Goal: Information Seeking & Learning: Learn about a topic

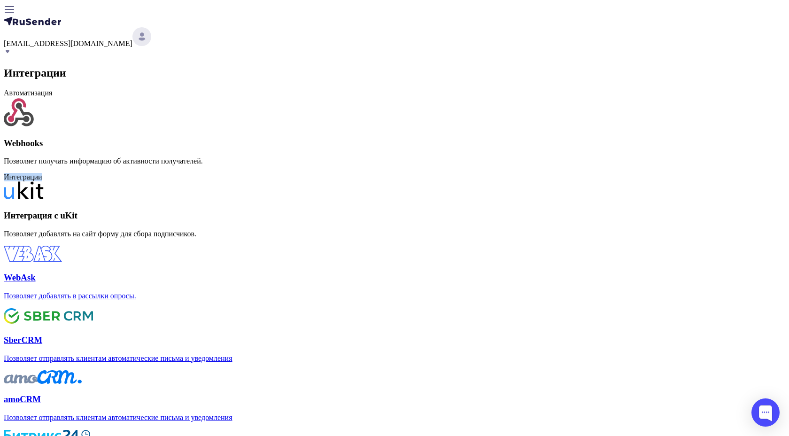
drag, startPoint x: 208, startPoint y: 239, endPoint x: 287, endPoint y: 238, distance: 79.9
click at [287, 181] on div "Интеграции" at bounding box center [395, 177] width 782 height 8
drag, startPoint x: 225, startPoint y: 88, endPoint x: 296, endPoint y: 92, distance: 70.6
click at [294, 91] on div "Автоматизация" at bounding box center [395, 93] width 782 height 8
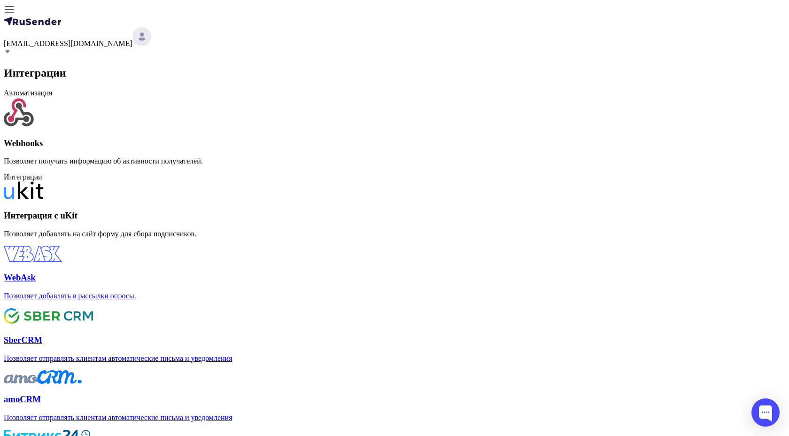
drag, startPoint x: 296, startPoint y: 92, endPoint x: 220, endPoint y: 93, distance: 76.1
drag, startPoint x: 215, startPoint y: 240, endPoint x: 316, endPoint y: 240, distance: 101.0
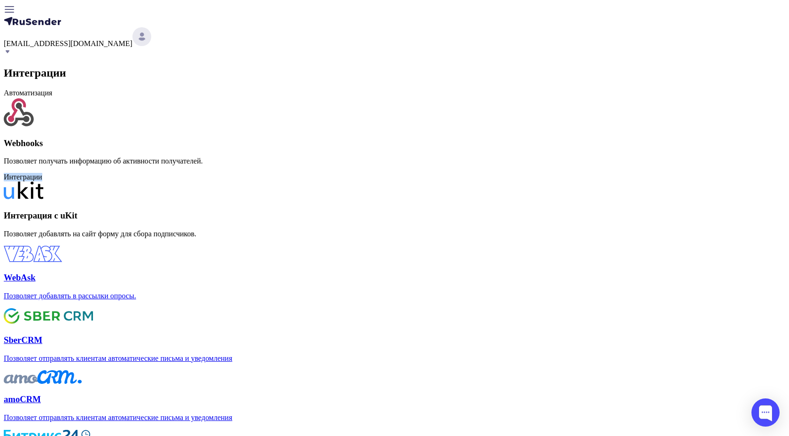
click at [316, 181] on div "Интеграции" at bounding box center [395, 177] width 782 height 8
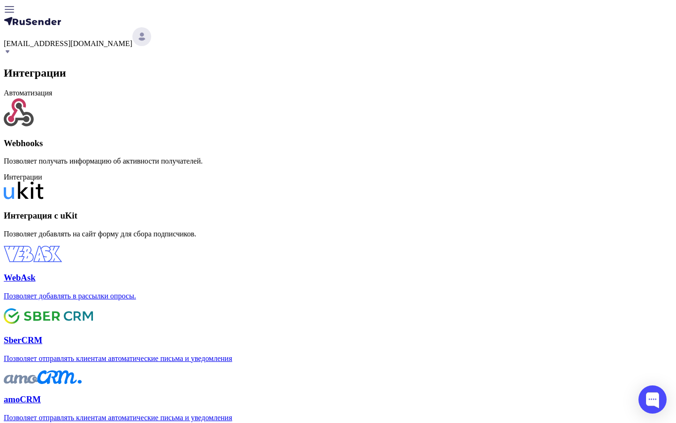
click at [373, 165] on div "Webhooks Позволяет получать информацию об активности получателей." at bounding box center [338, 131] width 669 height 68
